Goal: Download file/media

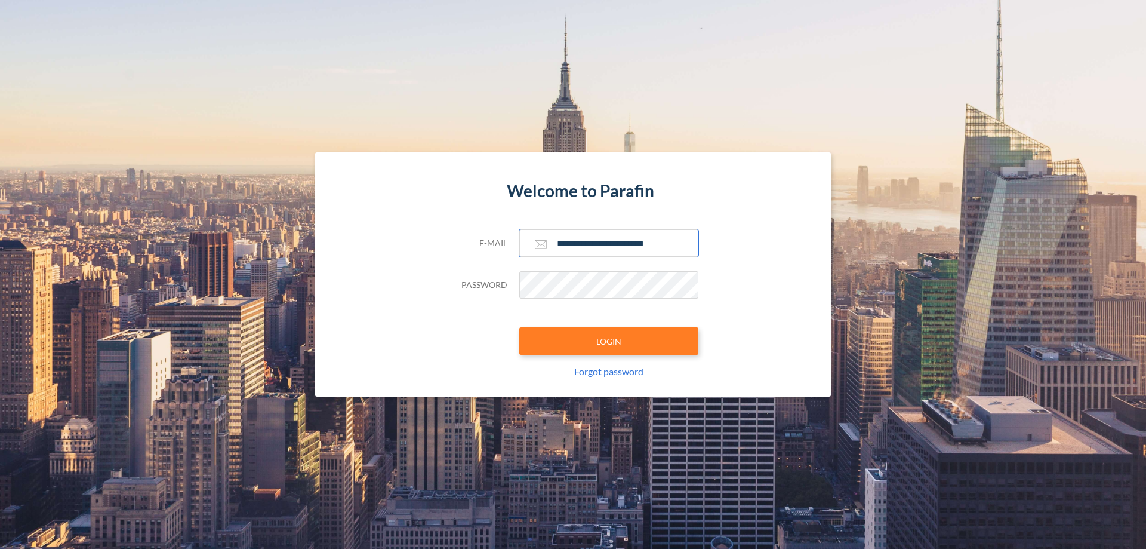
type input "**********"
click at [609, 341] on button "LOGIN" at bounding box center [608, 340] width 179 height 27
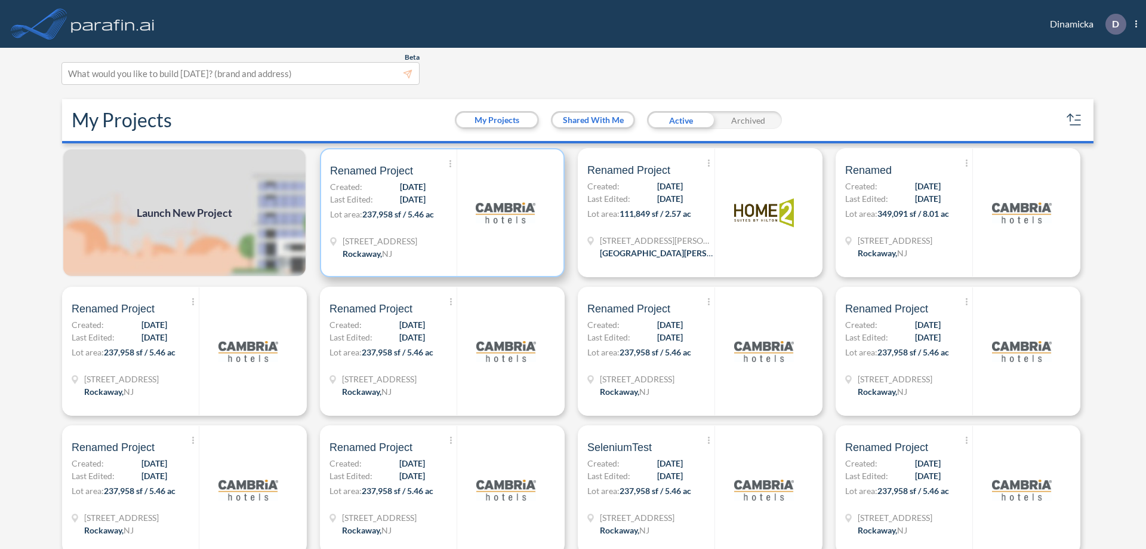
scroll to position [3, 0]
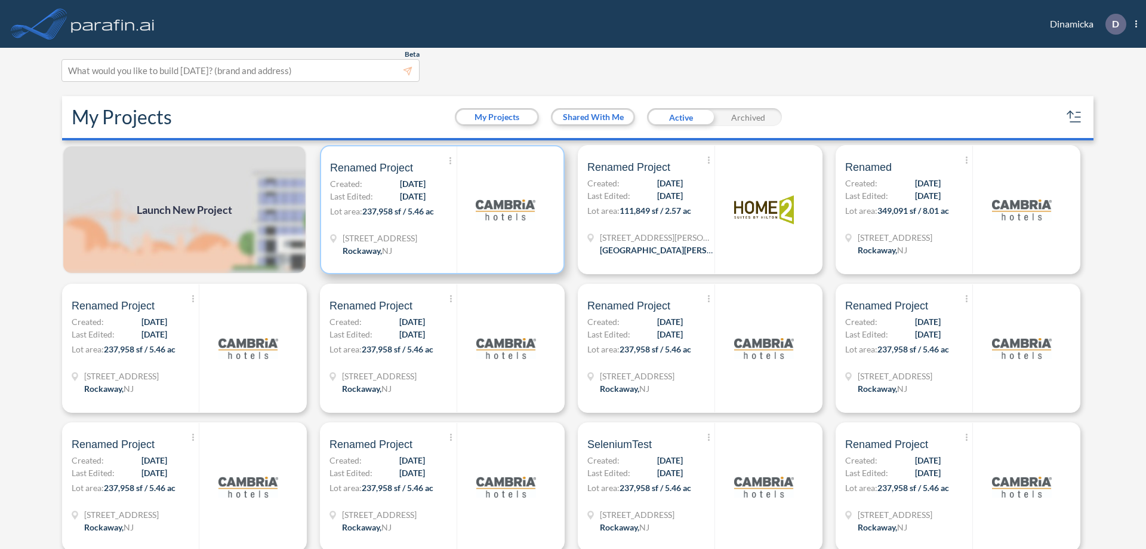
click at [440, 210] on p "Lot area: 237,958 sf / 5.46 ac" at bounding box center [393, 213] width 127 height 17
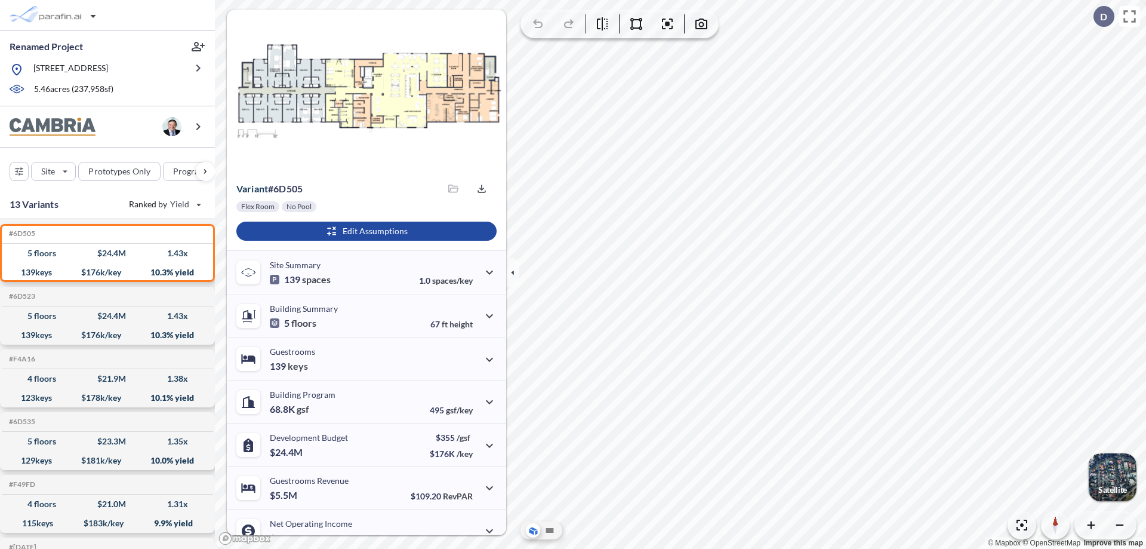
scroll to position [60, 0]
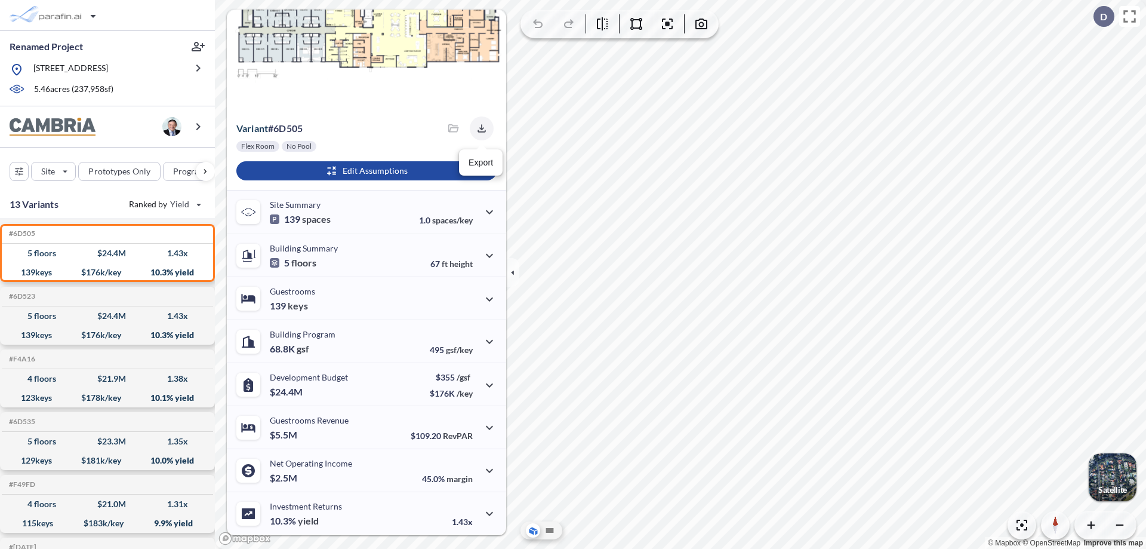
click at [478, 128] on icon "button" at bounding box center [482, 128] width 8 height 8
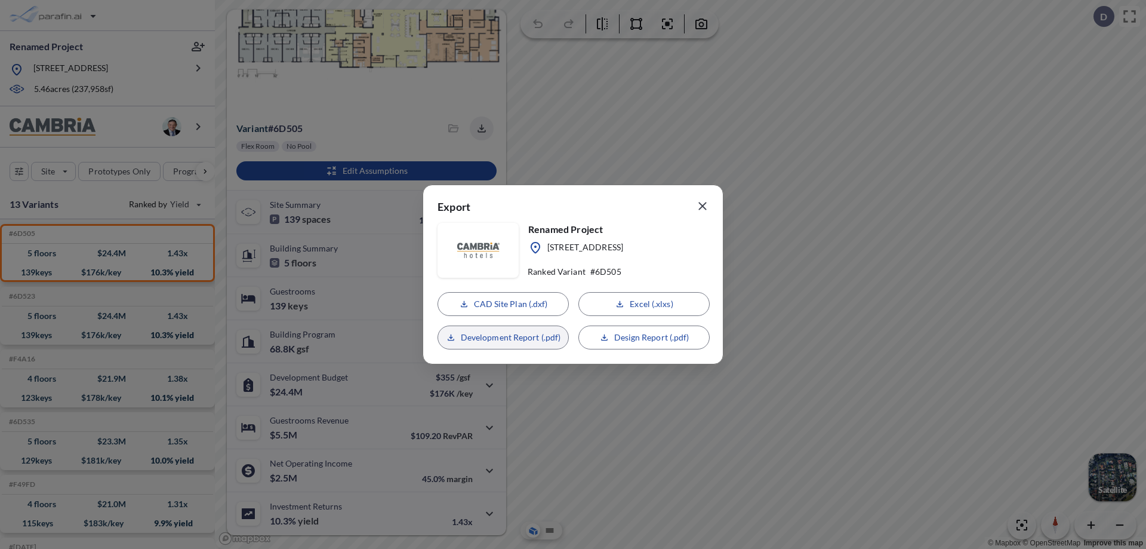
click at [503, 337] on p "Development Report (.pdf)" at bounding box center [511, 337] width 100 height 12
